Goal: Go to known website: Go to known website

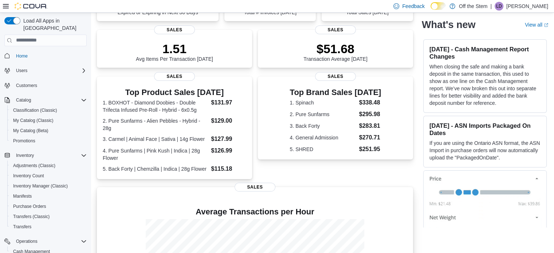
scroll to position [177, 0]
